Goal: Information Seeking & Learning: Stay updated

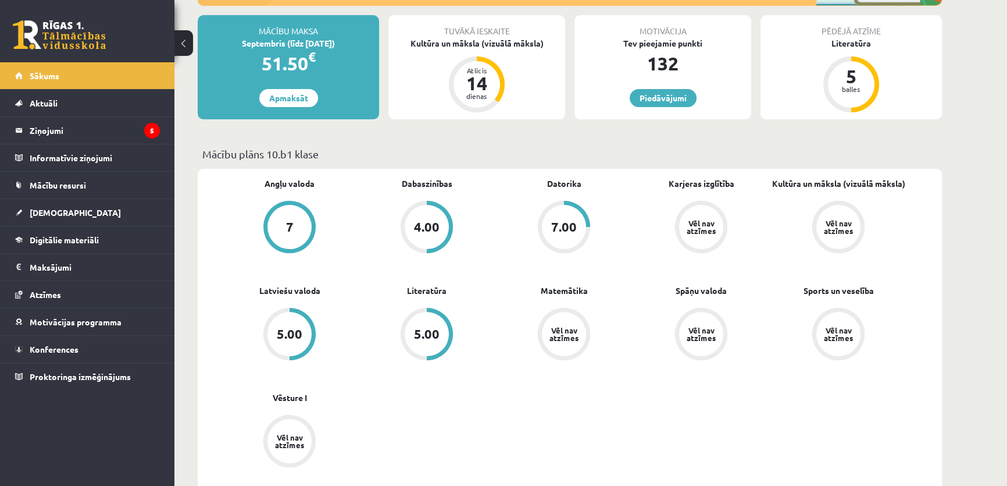
scroll to position [317, 0]
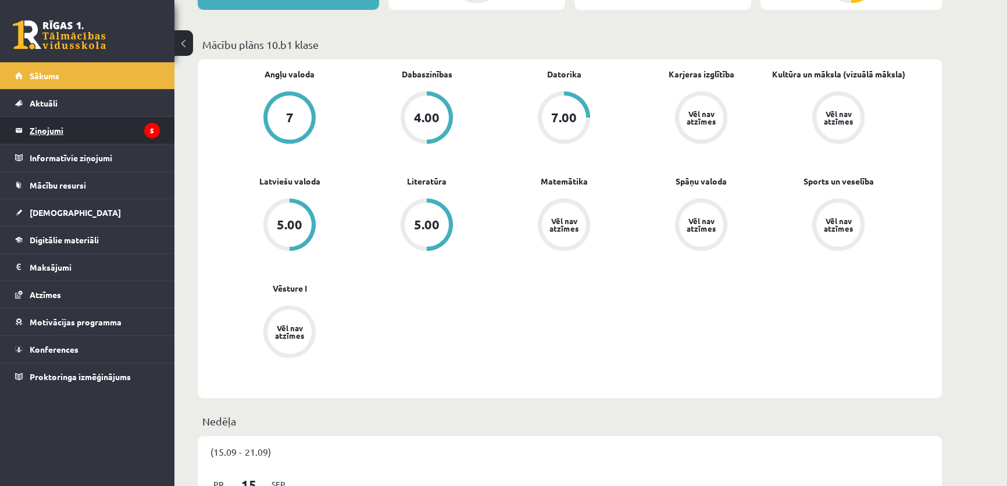
click at [138, 140] on legend "Ziņojumi 5" at bounding box center [95, 130] width 130 height 27
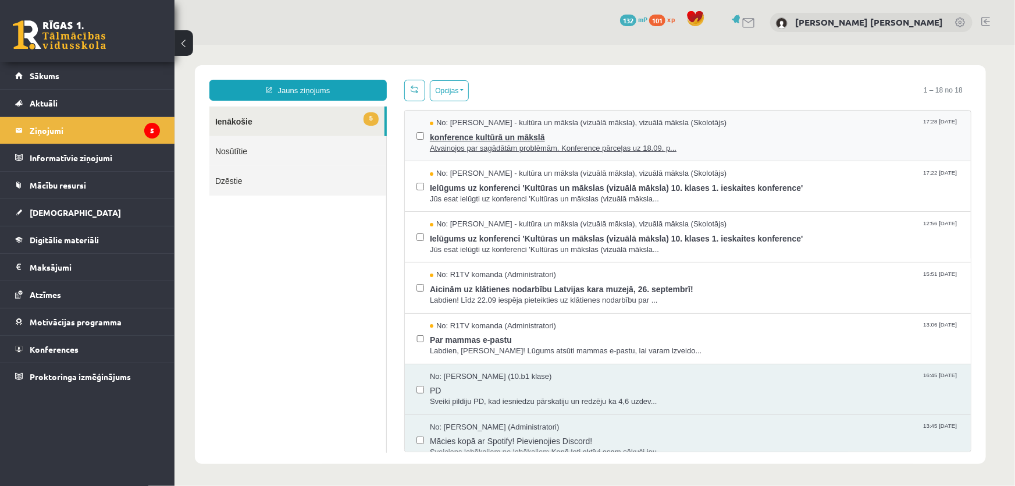
click at [502, 147] on span "Atvainojos par sagādātām problēmām. Konference pārceļas uz 18.09. p..." at bounding box center [693, 147] width 529 height 11
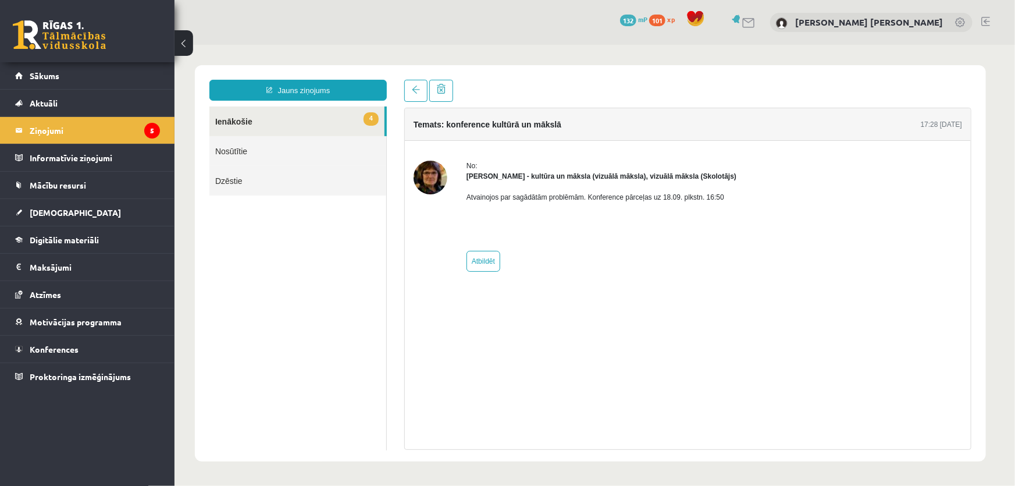
click at [418, 176] on img at bounding box center [430, 177] width 34 height 34
click at [98, 70] on link "Sākums" at bounding box center [87, 75] width 145 height 27
